Goal: Task Accomplishment & Management: Complete application form

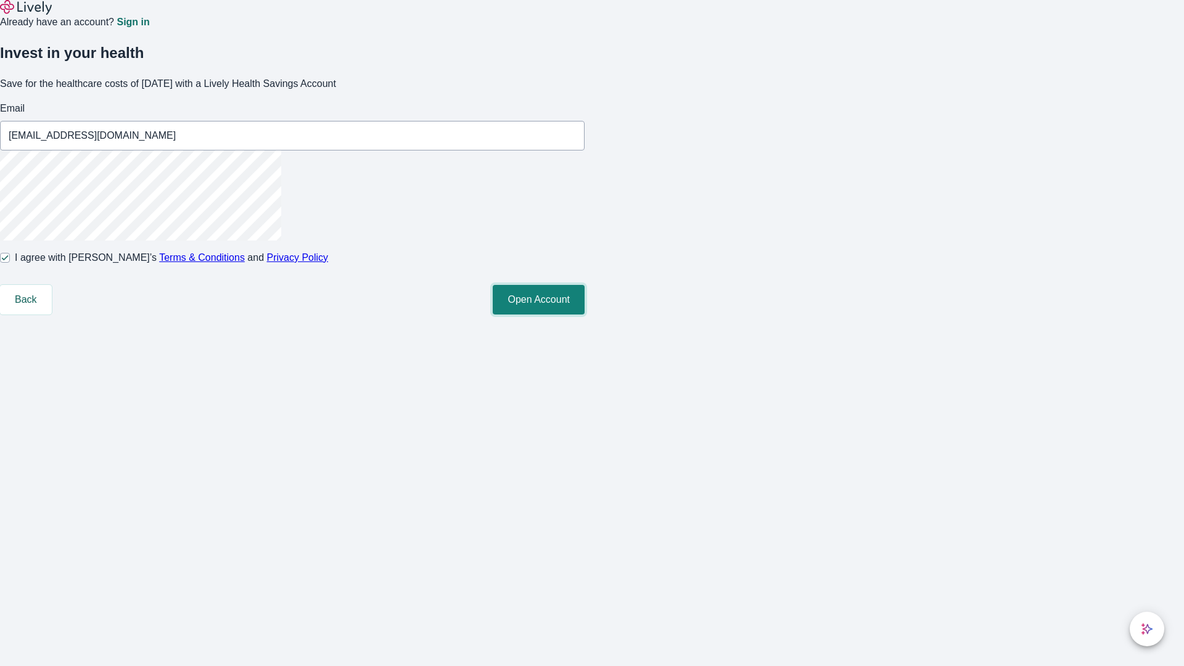
click at [585, 314] on button "Open Account" at bounding box center [539, 300] width 92 height 30
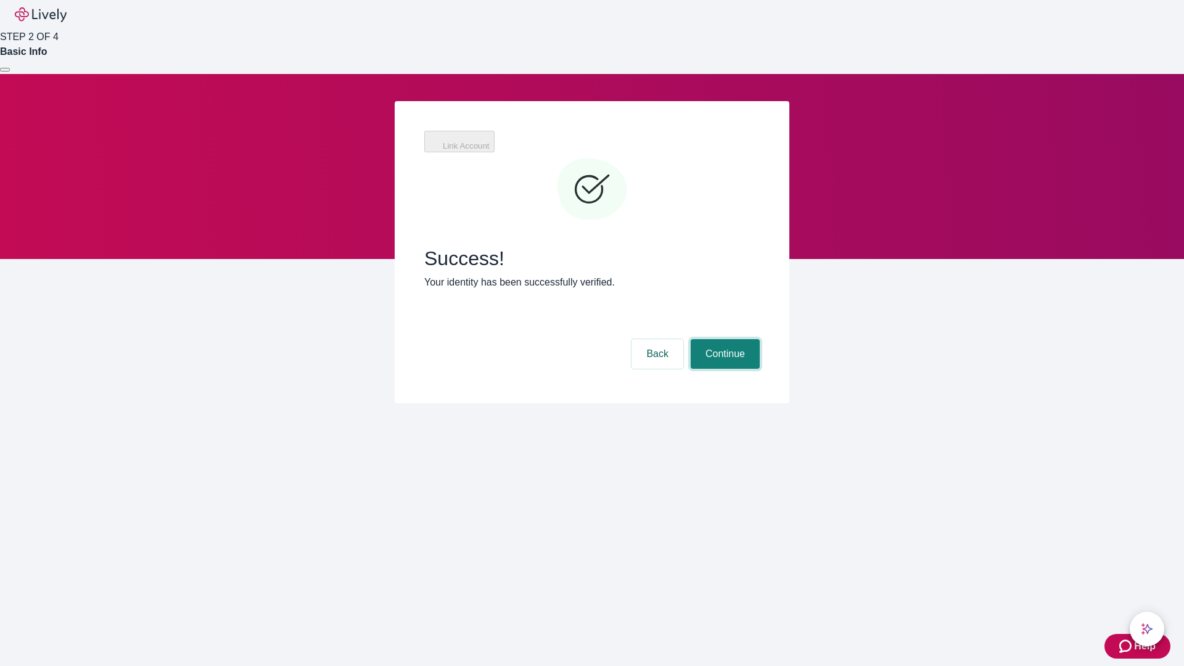
click at [723, 339] on button "Continue" at bounding box center [725, 354] width 69 height 30
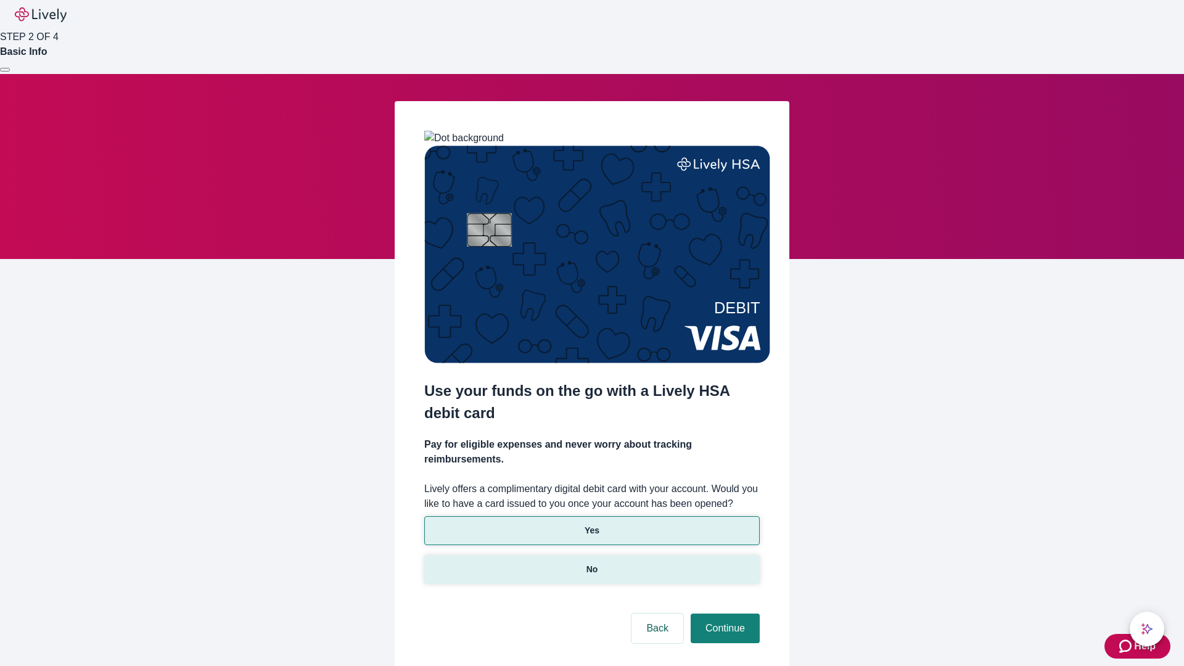
click at [591, 563] on p "No" at bounding box center [592, 569] width 12 height 13
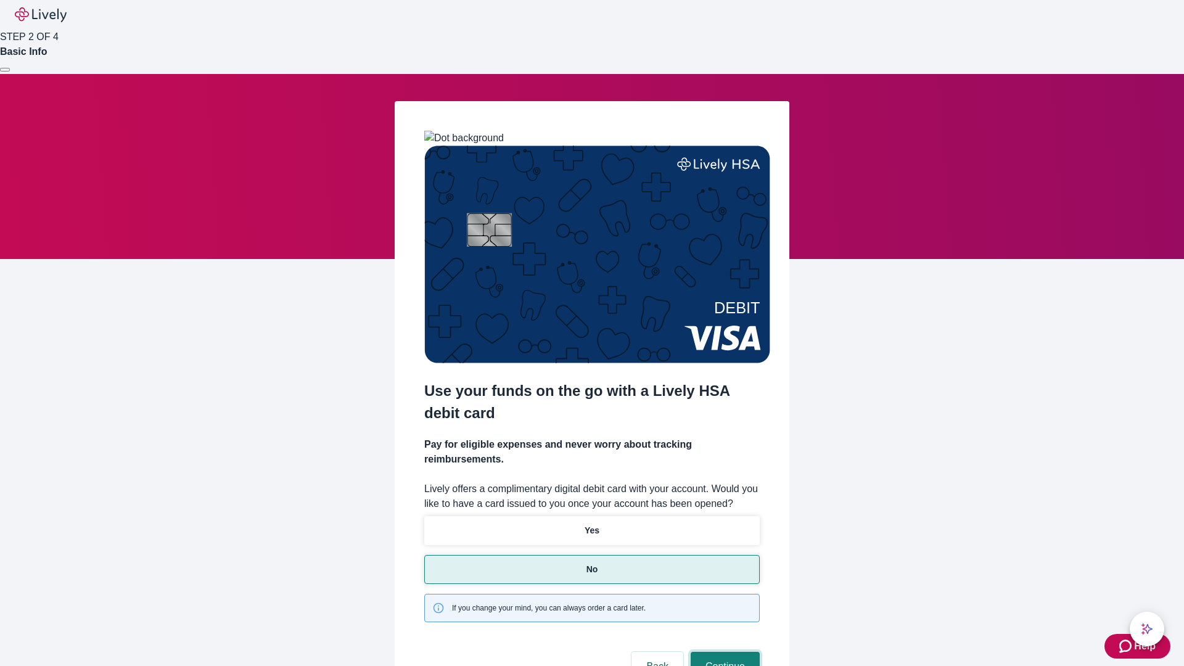
click at [723, 652] on button "Continue" at bounding box center [725, 667] width 69 height 30
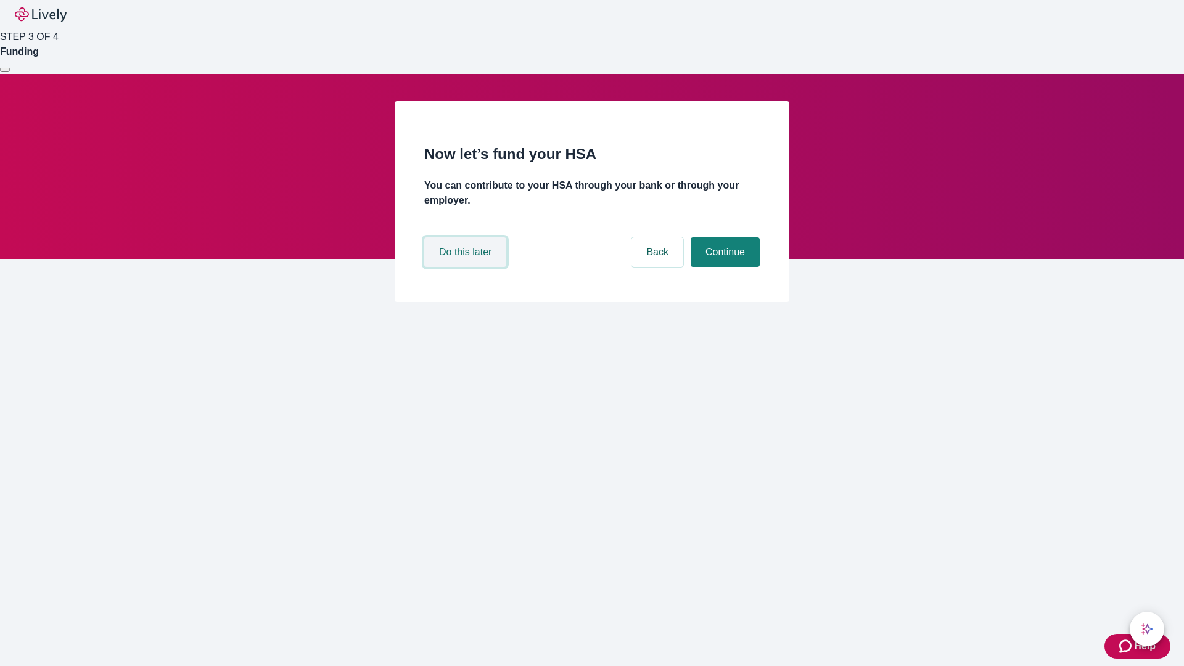
click at [467, 267] on button "Do this later" at bounding box center [465, 252] width 82 height 30
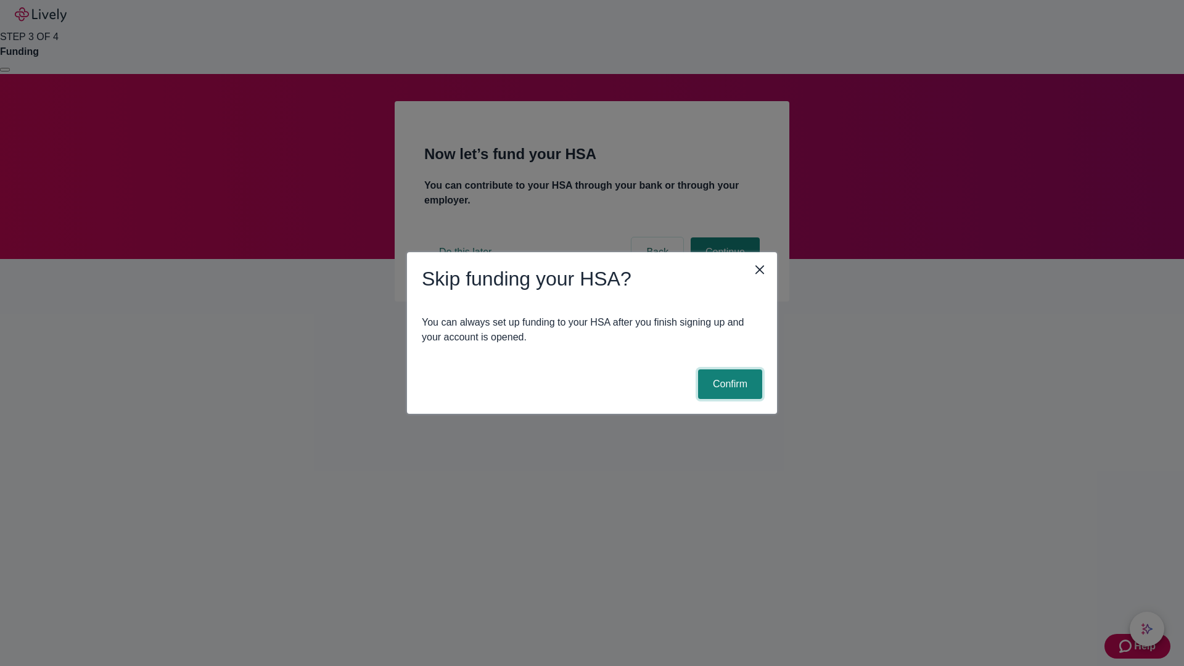
click at [728, 384] on button "Confirm" at bounding box center [730, 384] width 64 height 30
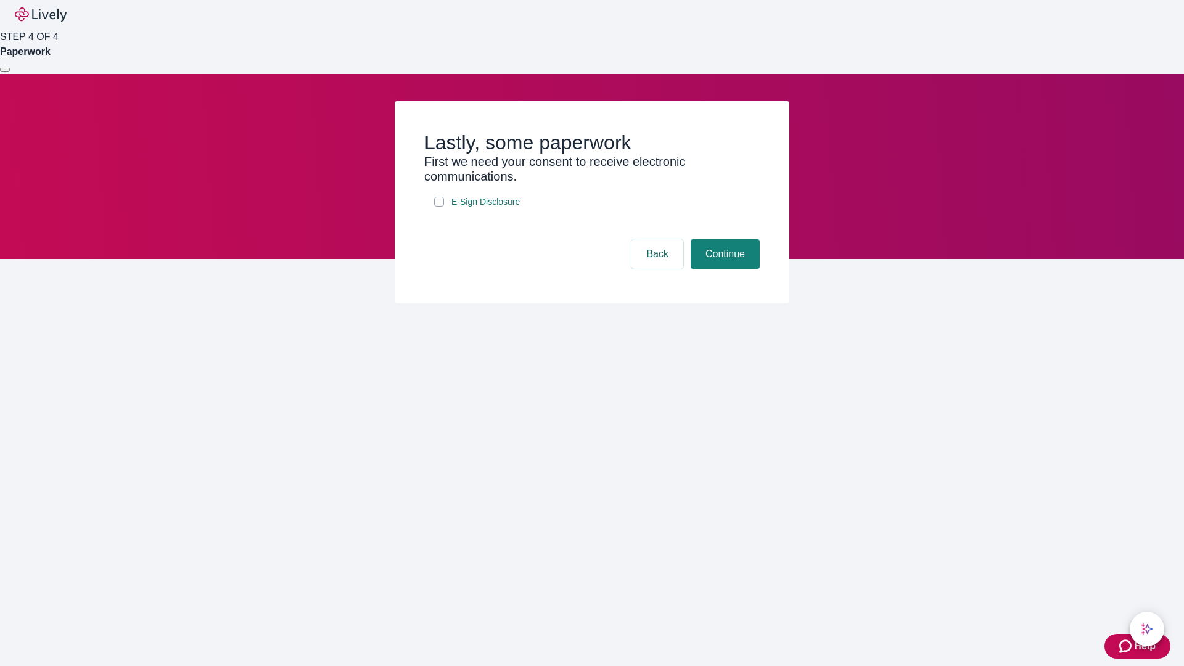
click at [439, 207] on input "E-Sign Disclosure" at bounding box center [439, 202] width 10 height 10
checkbox input "true"
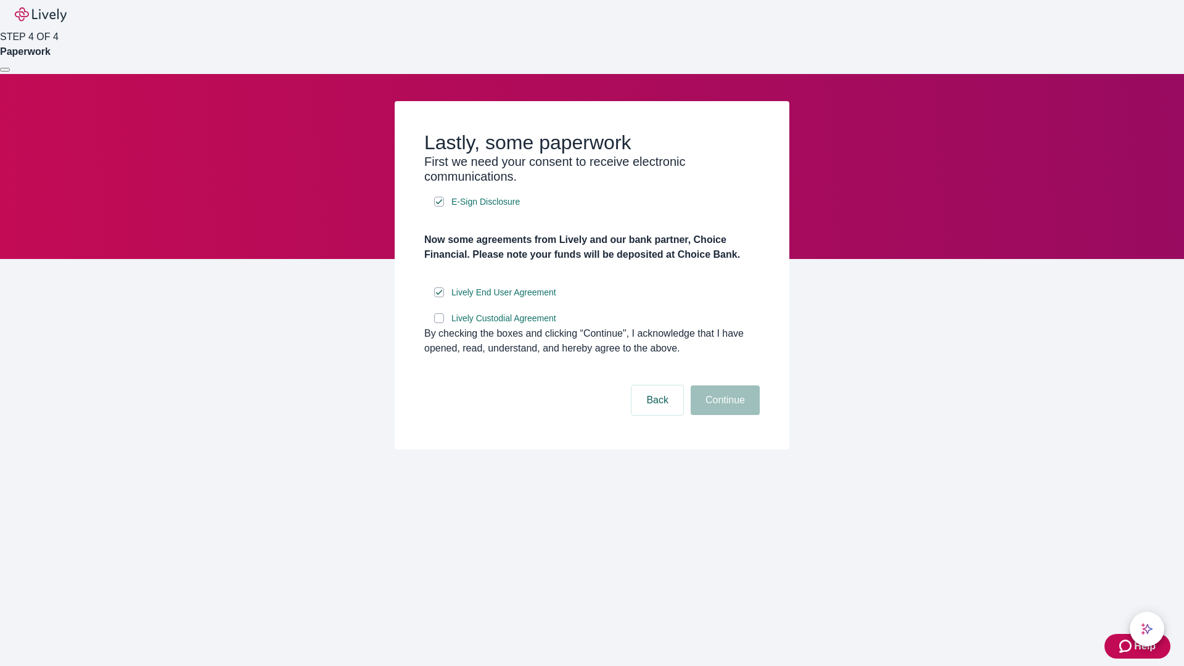
click at [439, 323] on input "Lively Custodial Agreement" at bounding box center [439, 318] width 10 height 10
checkbox input "true"
click at [723, 415] on button "Continue" at bounding box center [725, 400] width 69 height 30
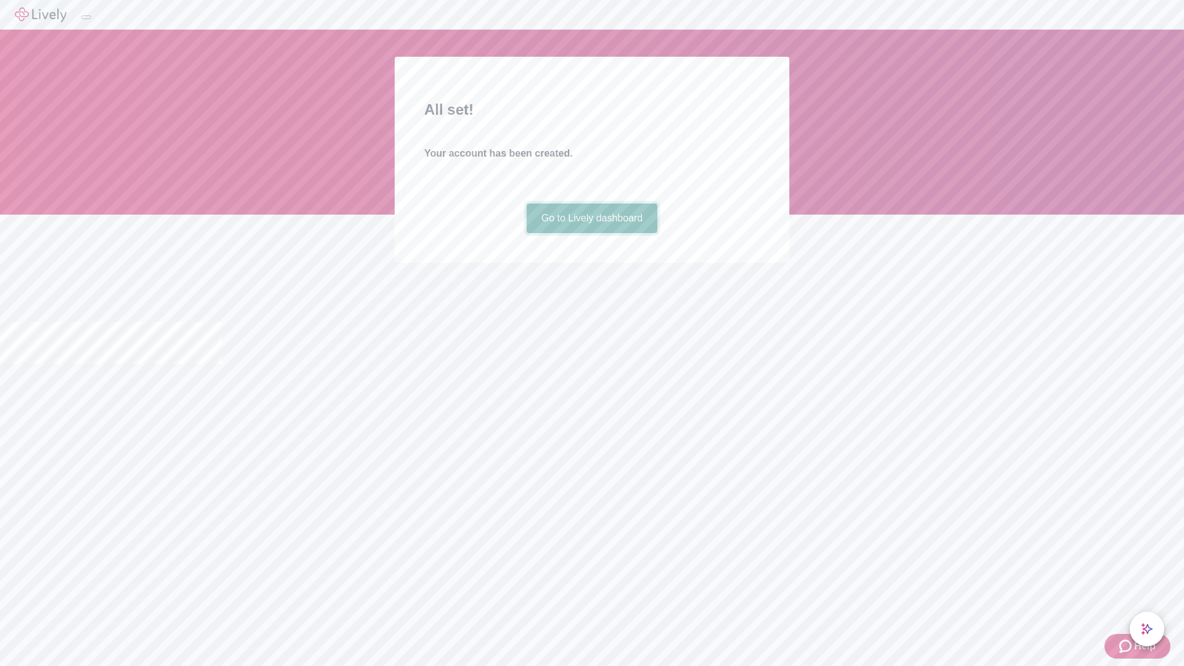
click at [591, 233] on link "Go to Lively dashboard" at bounding box center [592, 218] width 131 height 30
